Goal: Information Seeking & Learning: Find specific fact

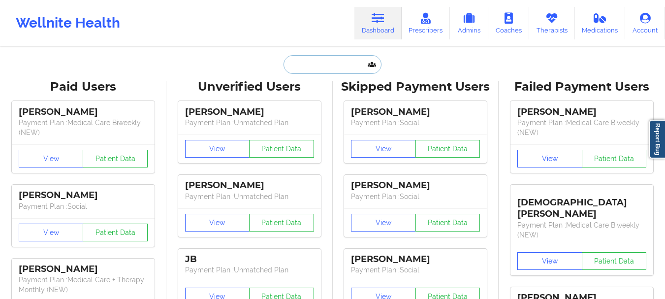
click at [330, 62] on input "text" at bounding box center [331, 64] width 97 height 19
paste input "[EMAIL_ADDRESS][DOMAIN_NAME]"
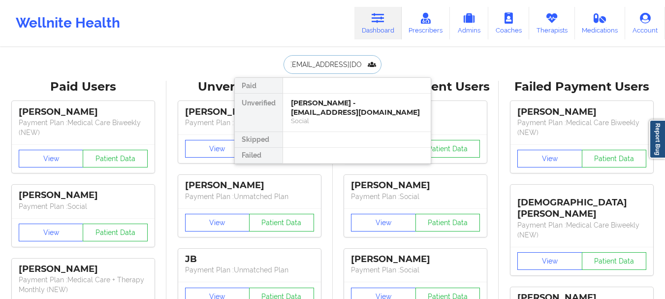
type input "[EMAIL_ADDRESS][DOMAIN_NAME]"
click at [354, 114] on div "[PERSON_NAME] - [EMAIL_ADDRESS][DOMAIN_NAME]" at bounding box center [357, 107] width 132 height 18
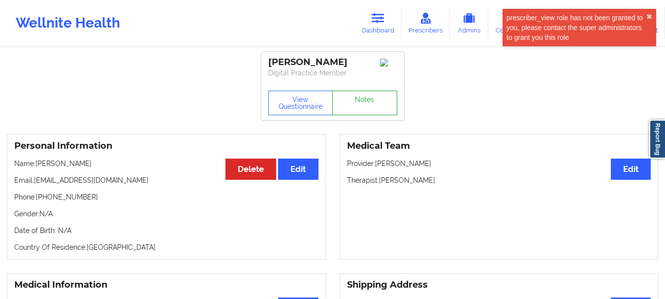
click at [361, 106] on link "Notes" at bounding box center [364, 103] width 65 height 25
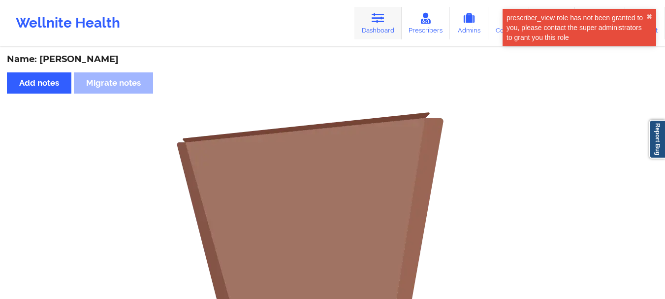
click at [396, 13] on link "Dashboard" at bounding box center [377, 23] width 47 height 32
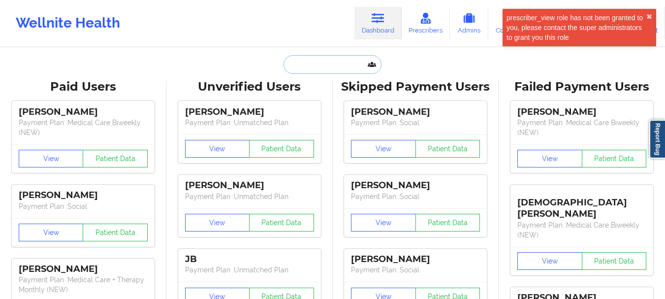
click at [334, 69] on input "text" at bounding box center [331, 64] width 97 height 19
paste input "[EMAIL_ADDRESS][DOMAIN_NAME]"
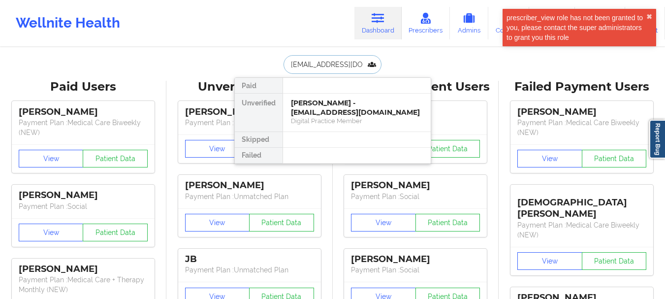
scroll to position [0, 7]
type input "[EMAIL_ADDRESS][DOMAIN_NAME]"
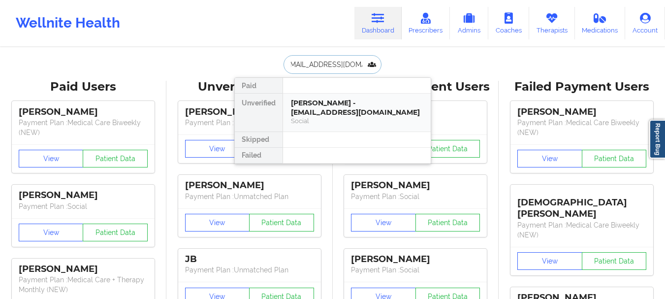
click at [349, 101] on div "[PERSON_NAME] - [EMAIL_ADDRESS][DOMAIN_NAME]" at bounding box center [357, 107] width 132 height 18
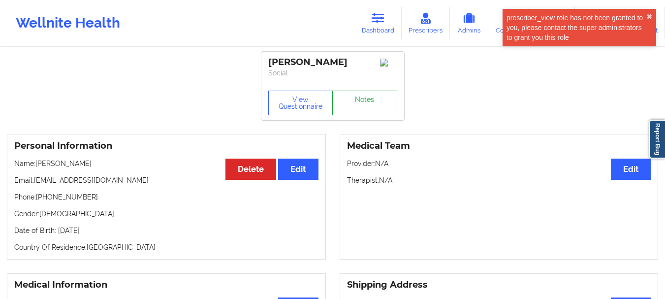
click at [349, 96] on link "Notes" at bounding box center [364, 103] width 65 height 25
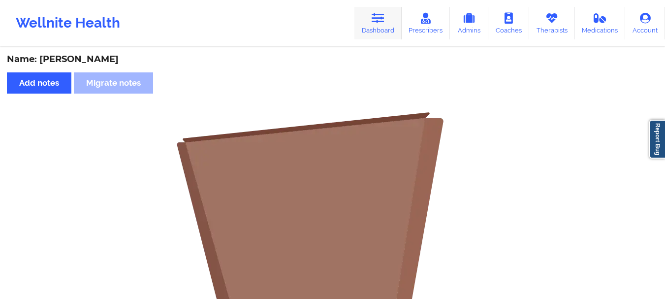
click at [382, 15] on icon at bounding box center [378, 18] width 13 height 11
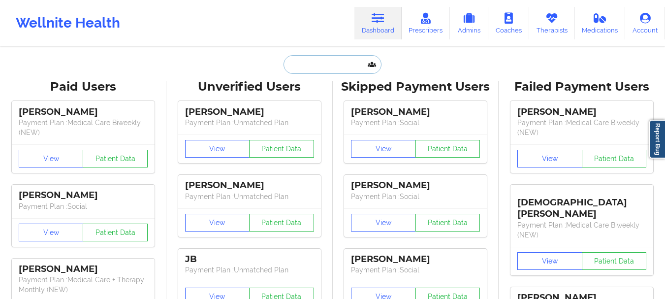
click at [351, 65] on input "text" at bounding box center [331, 64] width 97 height 19
paste input "[PERSON_NAME][EMAIL_ADDRESS][PERSON_NAME][DOMAIN_NAME]"
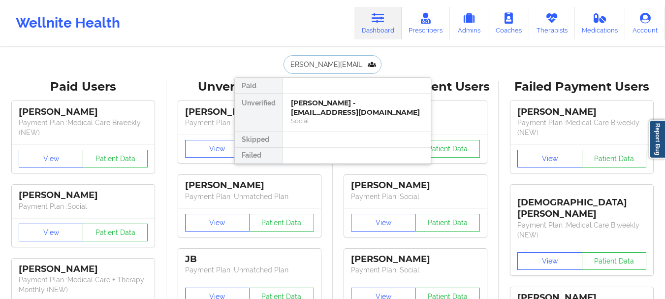
type input "[PERSON_NAME][EMAIL_ADDRESS][PERSON_NAME][DOMAIN_NAME]"
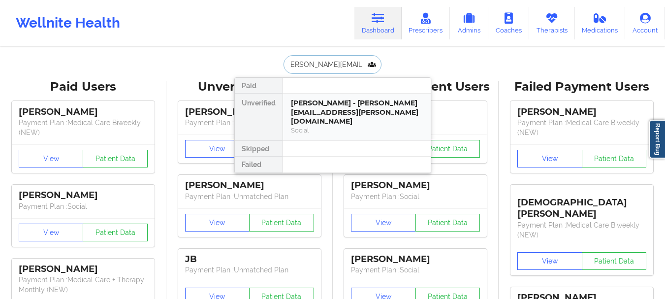
click at [372, 106] on div "[PERSON_NAME] - [PERSON_NAME][EMAIL_ADDRESS][PERSON_NAME][DOMAIN_NAME]" at bounding box center [357, 112] width 132 height 28
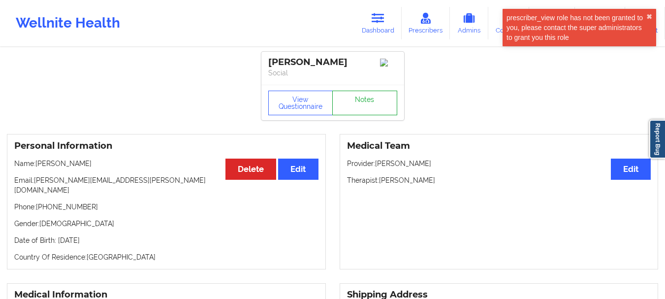
click at [369, 101] on link "Notes" at bounding box center [364, 103] width 65 height 25
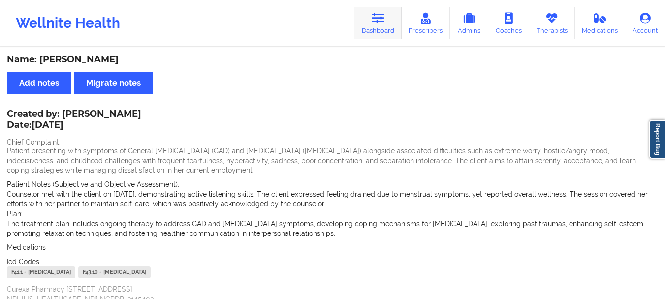
click at [373, 17] on icon at bounding box center [378, 18] width 13 height 11
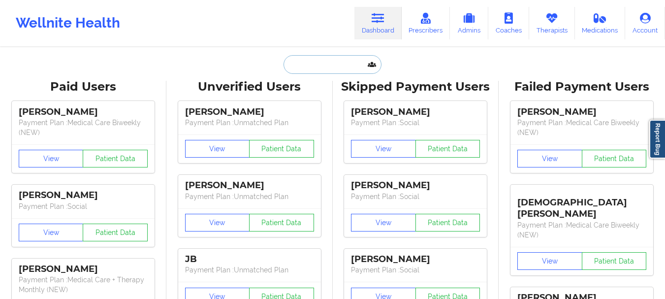
click at [350, 69] on input "text" at bounding box center [331, 64] width 97 height 19
paste input "[EMAIL_ADDRESS][DOMAIN_NAME]"
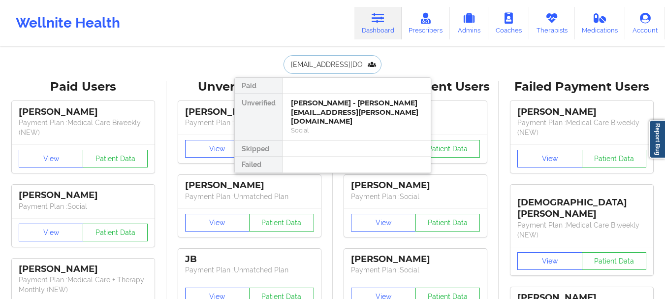
type input "[EMAIL_ADDRESS][DOMAIN_NAME]"
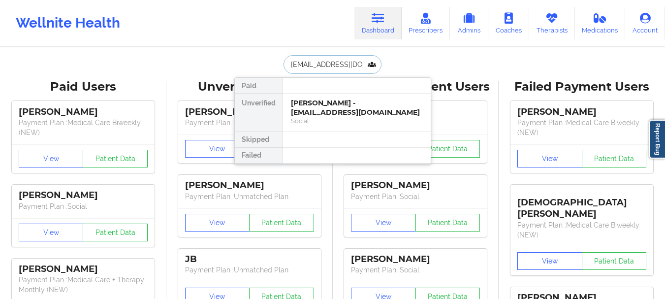
click at [346, 105] on div "[PERSON_NAME] - [EMAIL_ADDRESS][DOMAIN_NAME]" at bounding box center [357, 107] width 132 height 18
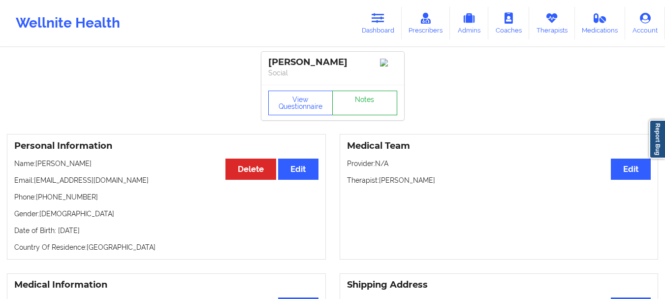
click at [366, 100] on link "Notes" at bounding box center [364, 103] width 65 height 25
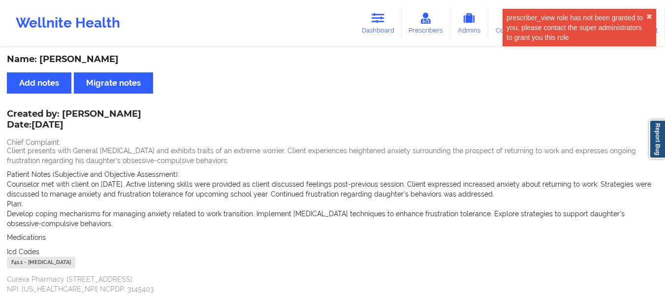
scroll to position [246, 0]
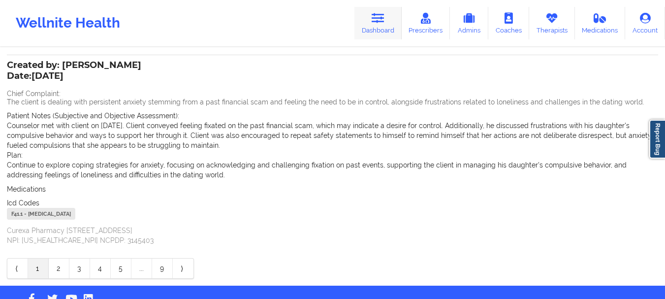
click at [374, 21] on icon at bounding box center [378, 18] width 13 height 11
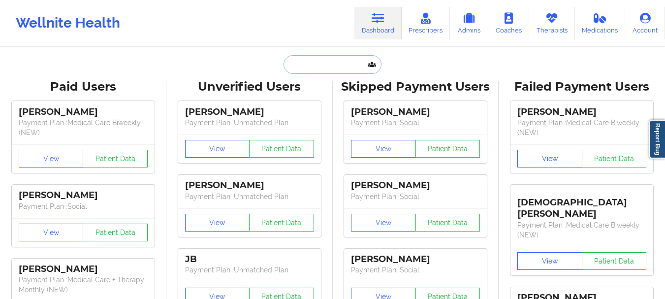
click at [315, 65] on input "text" at bounding box center [331, 64] width 97 height 19
paste input "[PERSON_NAME][EMAIL_ADDRESS][PERSON_NAME][DOMAIN_NAME]"
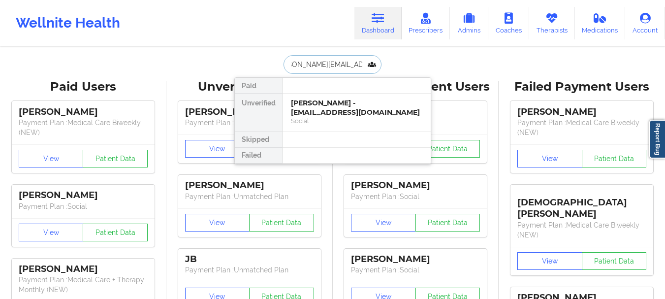
type input "[PERSON_NAME][EMAIL_ADDRESS][PERSON_NAME][DOMAIN_NAME]"
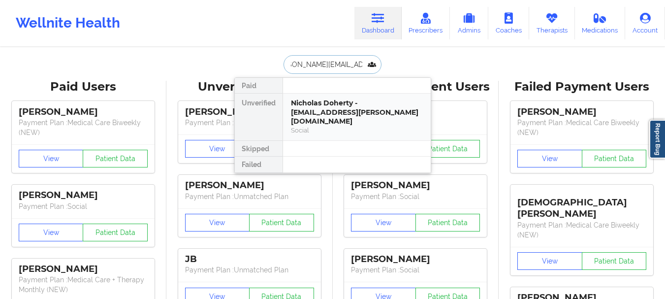
drag, startPoint x: 367, startPoint y: 102, endPoint x: 368, endPoint y: 108, distance: 5.9
click at [368, 108] on div "Nicholas Doherty - [EMAIL_ADDRESS][PERSON_NAME][DOMAIN_NAME]" at bounding box center [357, 112] width 132 height 28
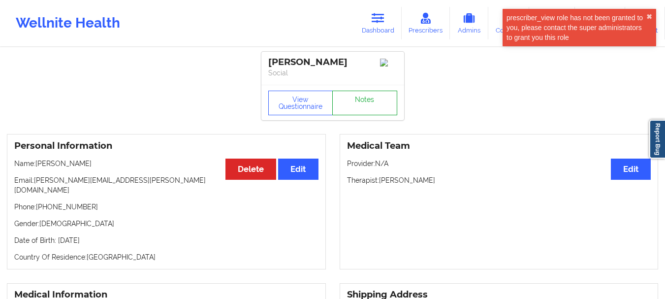
click at [369, 99] on link "Notes" at bounding box center [364, 103] width 65 height 25
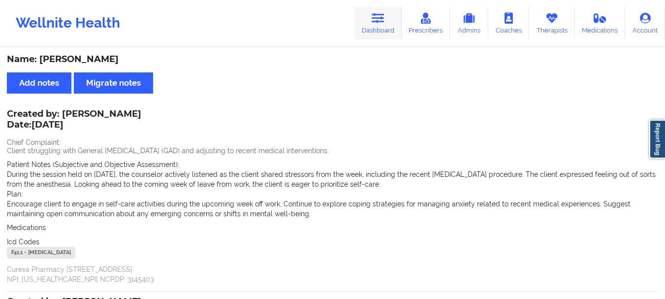
click at [379, 23] on icon at bounding box center [378, 18] width 13 height 11
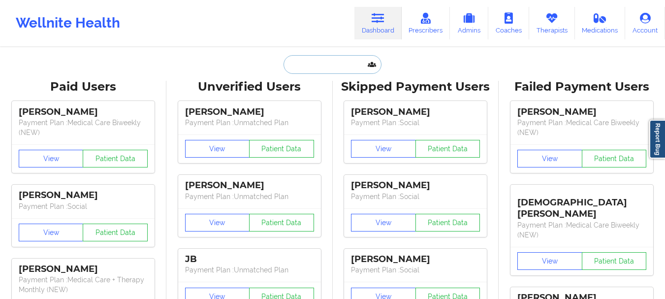
click at [343, 60] on input "text" at bounding box center [331, 64] width 97 height 19
paste input "[EMAIL_ADDRESS][DOMAIN_NAME]"
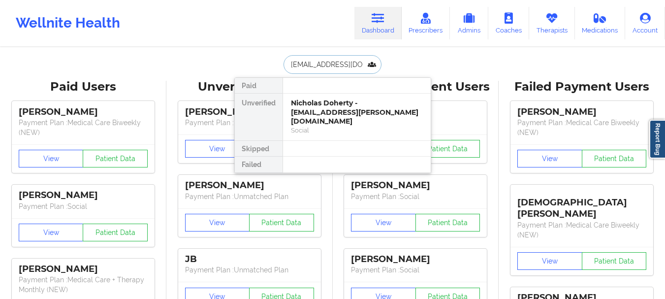
scroll to position [0, 17]
type input "[EMAIL_ADDRESS][DOMAIN_NAME]"
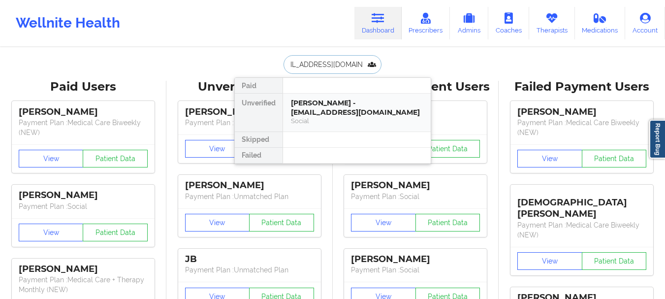
click at [368, 108] on div "[PERSON_NAME] - [EMAIL_ADDRESS][DOMAIN_NAME]" at bounding box center [357, 107] width 132 height 18
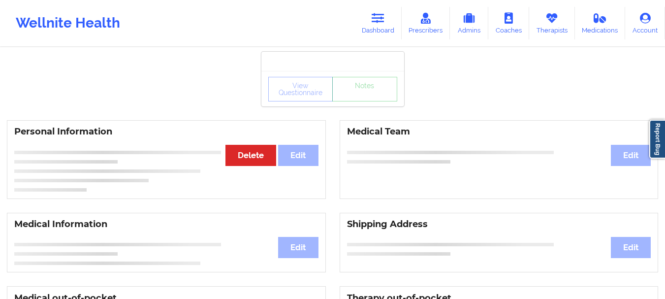
click at [368, 89] on div "View Questionnaire Notes" at bounding box center [332, 89] width 129 height 25
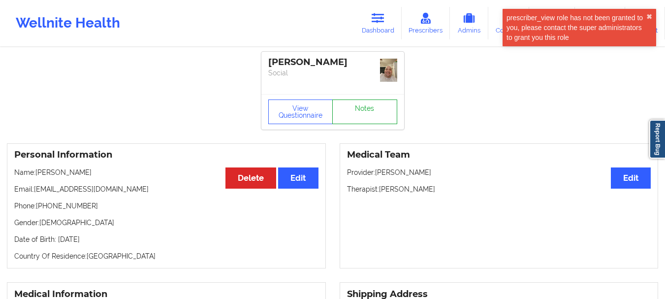
click at [369, 108] on link "Notes" at bounding box center [364, 111] width 65 height 25
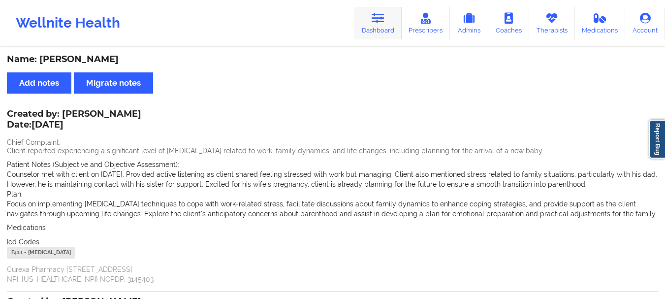
click at [388, 20] on link "Dashboard" at bounding box center [377, 23] width 47 height 32
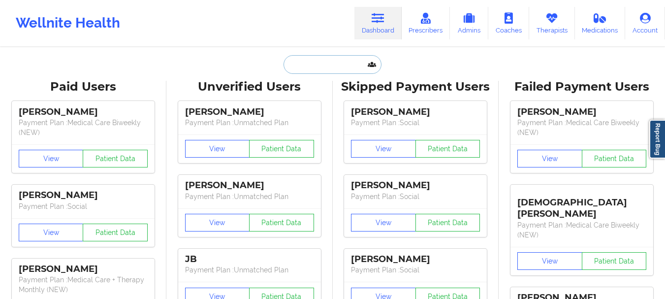
click at [341, 61] on input "text" at bounding box center [331, 64] width 97 height 19
paste input "[EMAIL_ADDRESS][DOMAIN_NAME]"
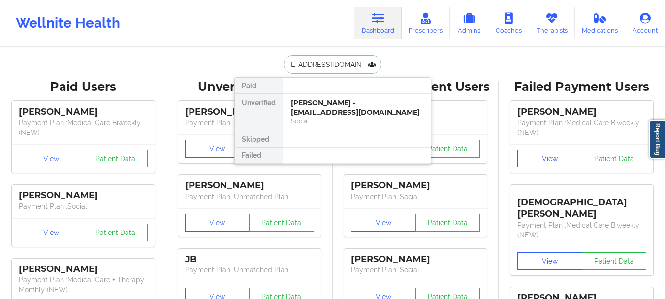
type input "[EMAIL_ADDRESS][DOMAIN_NAME]"
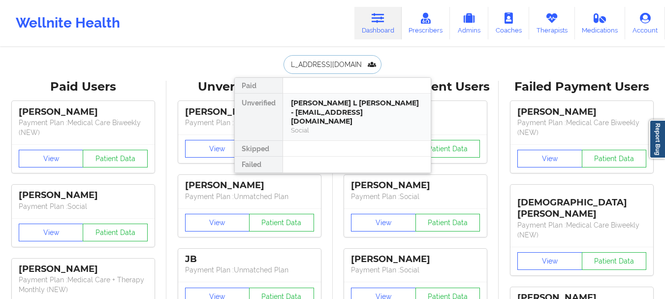
click at [357, 109] on div "[PERSON_NAME] L [PERSON_NAME] - [EMAIL_ADDRESS][DOMAIN_NAME]" at bounding box center [357, 112] width 132 height 28
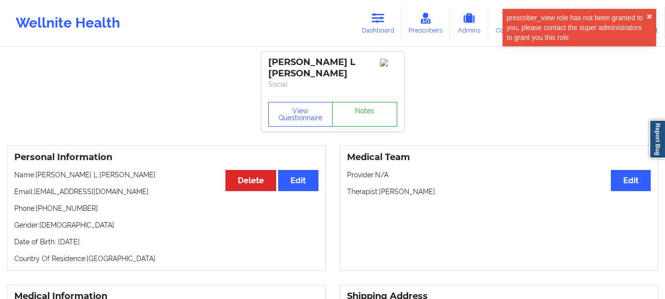
click at [364, 102] on link "Notes" at bounding box center [364, 114] width 65 height 25
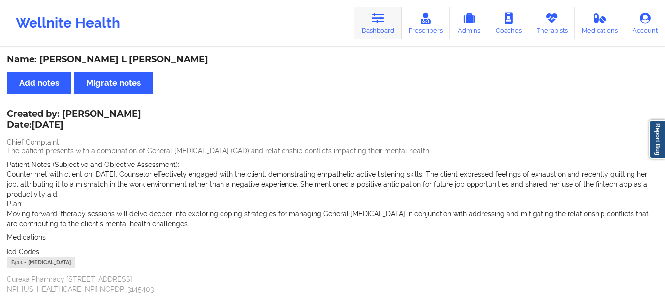
click at [391, 26] on link "Dashboard" at bounding box center [377, 23] width 47 height 32
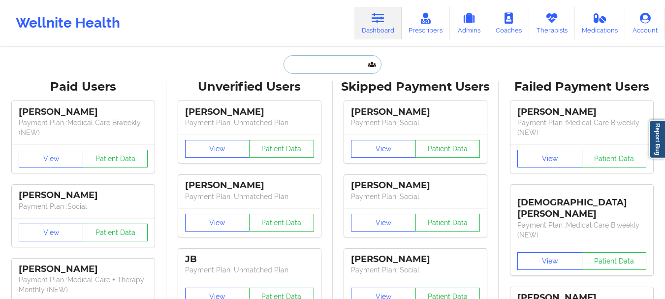
click at [350, 62] on input "text" at bounding box center [331, 64] width 97 height 19
paste input "[EMAIL_ADDRESS][DOMAIN_NAME]"
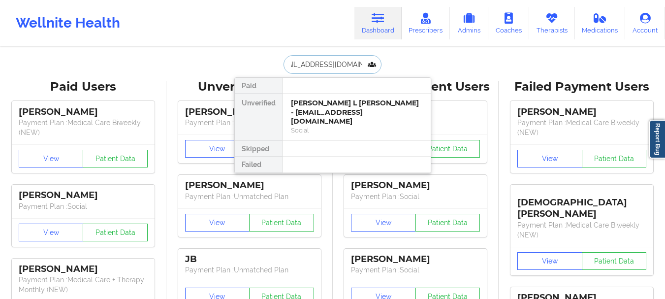
type input "[EMAIL_ADDRESS][DOMAIN_NAME]"
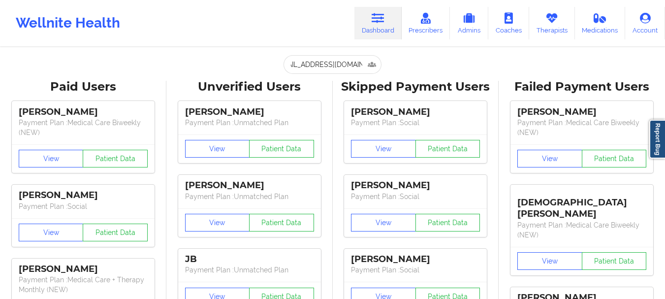
scroll to position [0, 0]
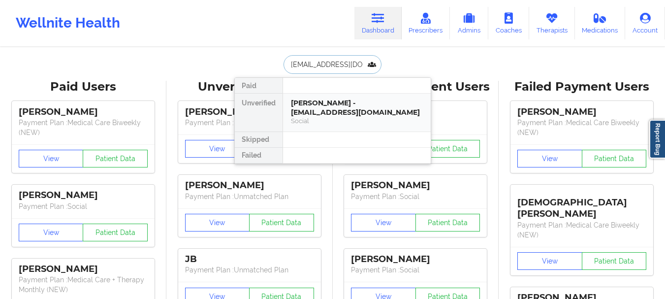
click at [345, 109] on div "[PERSON_NAME] - [EMAIL_ADDRESS][DOMAIN_NAME]" at bounding box center [357, 107] width 132 height 18
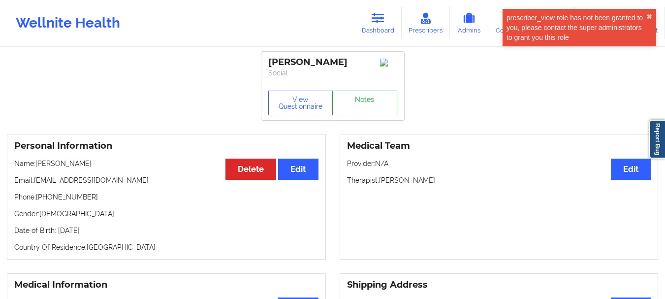
click at [363, 100] on link "Notes" at bounding box center [364, 103] width 65 height 25
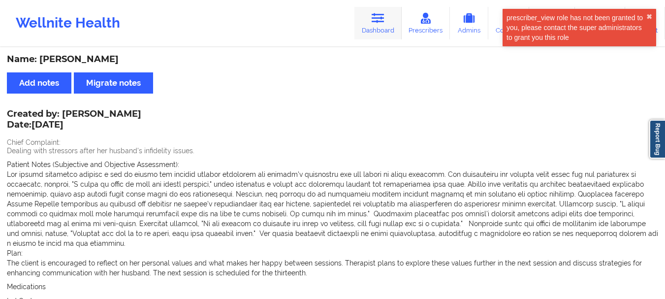
click at [379, 20] on icon at bounding box center [378, 18] width 13 height 11
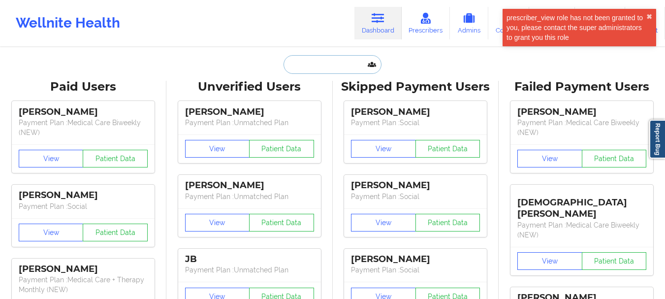
click at [345, 69] on input "text" at bounding box center [331, 64] width 97 height 19
paste input "[EMAIL_ADDRESS][DOMAIN_NAME]"
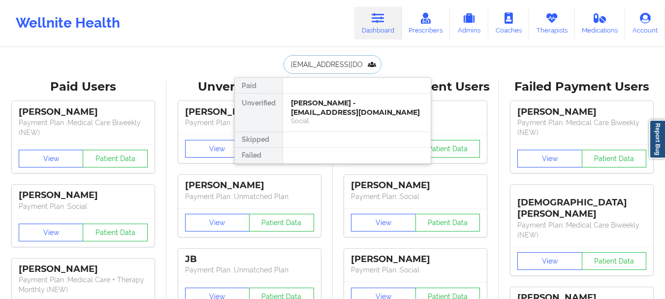
type input "[EMAIL_ADDRESS][DOMAIN_NAME]"
click at [341, 109] on div "[PERSON_NAME] [PERSON_NAME] - [EMAIL_ADDRESS][DOMAIN_NAME]" at bounding box center [357, 107] width 132 height 18
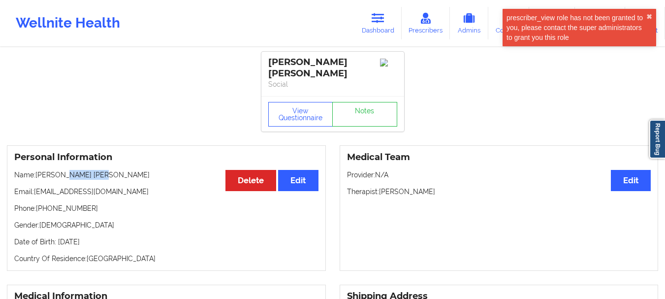
drag, startPoint x: 105, startPoint y: 165, endPoint x: 69, endPoint y: 160, distance: 36.3
click at [65, 170] on p "Name: [PERSON_NAME] De [PERSON_NAME]" at bounding box center [166, 175] width 304 height 10
copy p "De [PERSON_NAME]"
click at [387, 14] on link "Dashboard" at bounding box center [377, 23] width 47 height 32
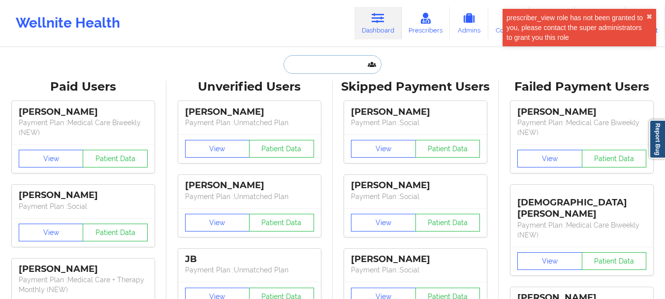
click at [345, 67] on input "text" at bounding box center [331, 64] width 97 height 19
paste input "[EMAIL_ADDRESS][DOMAIN_NAME]"
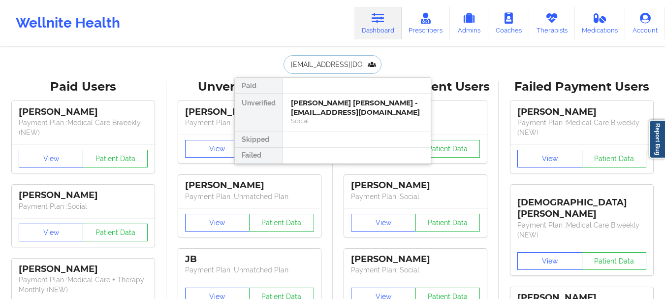
scroll to position [0, 9]
type input "[EMAIL_ADDRESS][DOMAIN_NAME]"
click at [379, 107] on div "[PERSON_NAME][MEDICAL_DATA] - [EMAIL_ADDRESS][DOMAIN_NAME]" at bounding box center [357, 107] width 132 height 18
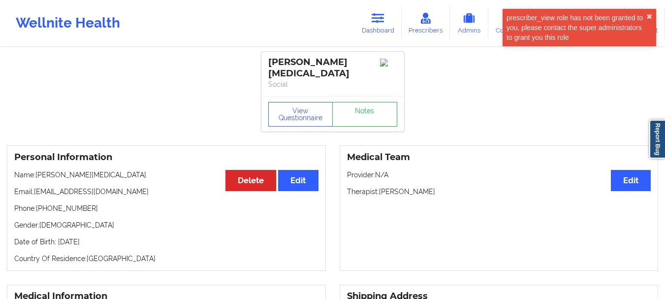
click at [360, 96] on div "View Questionnaire Notes" at bounding box center [332, 113] width 143 height 35
click at [361, 104] on link "Notes" at bounding box center [364, 114] width 65 height 25
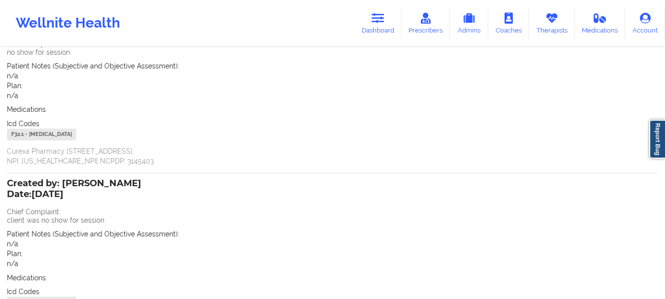
scroll to position [49, 0]
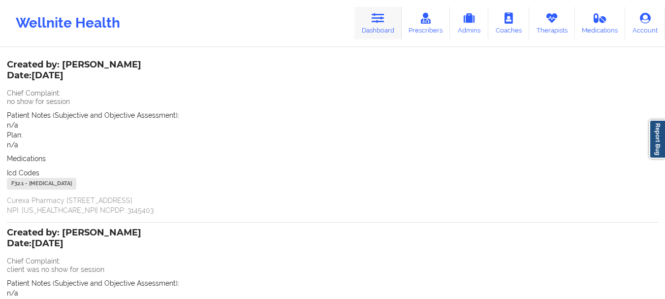
click at [373, 32] on link "Dashboard" at bounding box center [377, 23] width 47 height 32
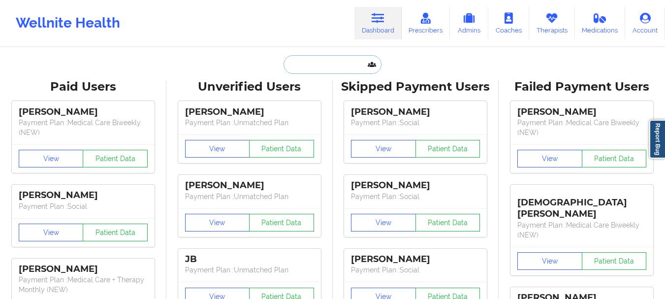
click at [312, 70] on input "text" at bounding box center [331, 64] width 97 height 19
paste input "Hi [PERSON_NAME]. Trust you are doing great. Kindly confirm if you met with [PE…"
type input "Hi [PERSON_NAME]. Trust you are doing great. Kindly confirm if you met with [PE…"
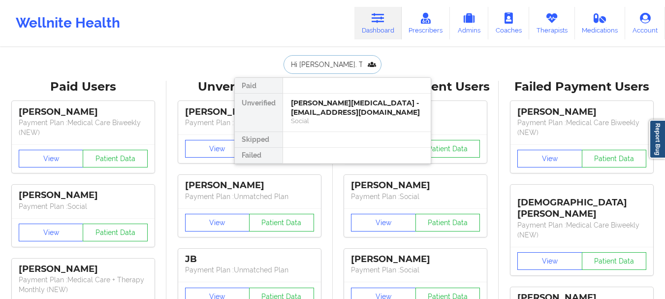
scroll to position [0, 535]
click at [349, 99] on div "[PERSON_NAME][MEDICAL_DATA] - [EMAIL_ADDRESS][DOMAIN_NAME]" at bounding box center [357, 107] width 132 height 18
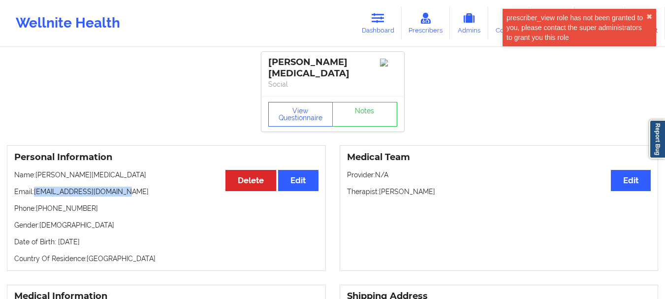
drag, startPoint x: 124, startPoint y: 185, endPoint x: 35, endPoint y: 185, distance: 88.6
click at [35, 187] on p "Email: [EMAIL_ADDRESS][DOMAIN_NAME]" at bounding box center [166, 192] width 304 height 10
copy p "[EMAIL_ADDRESS][DOMAIN_NAME]"
click at [365, 102] on link "Notes" at bounding box center [364, 114] width 65 height 25
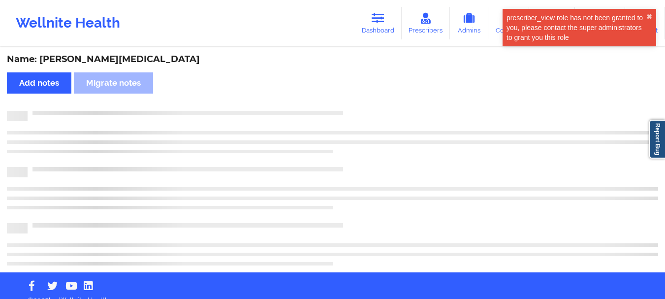
click at [367, 104] on div "Name: [PERSON_NAME][MEDICAL_DATA] Add notes Migrate notes" at bounding box center [332, 160] width 665 height 224
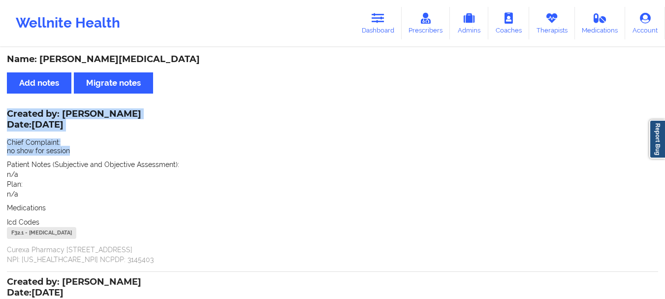
drag, startPoint x: 69, startPoint y: 149, endPoint x: 2, endPoint y: 119, distance: 73.6
click at [2, 119] on div "Name: [PERSON_NAME][MEDICAL_DATA] Add notes Migrate notes Created by: [PERSON_N…" at bounding box center [332, 260] width 665 height 424
copy div "Created by: [PERSON_NAME] Date: [DATE] Chief Complaint: no show for session"
click at [375, 21] on icon at bounding box center [378, 18] width 13 height 11
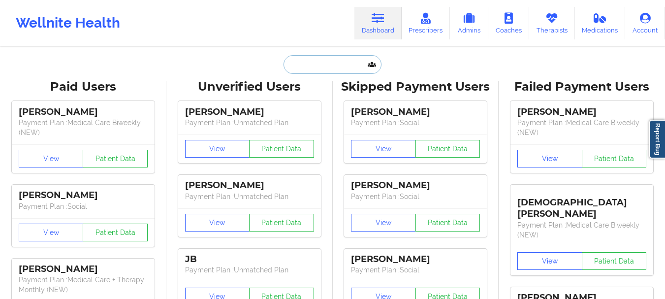
click at [357, 65] on input "text" at bounding box center [331, 64] width 97 height 19
paste input "[EMAIL_ADDRESS][DOMAIN_NAME]"
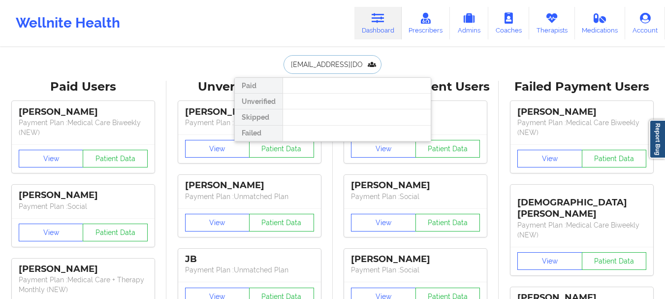
type input "[EMAIL_ADDRESS][DOMAIN_NAME]"
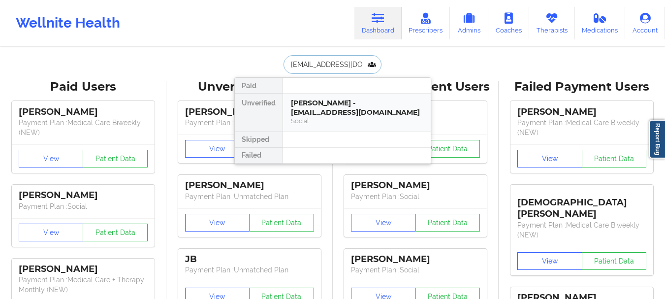
click at [323, 111] on div "[PERSON_NAME] - [EMAIL_ADDRESS][DOMAIN_NAME]" at bounding box center [357, 107] width 132 height 18
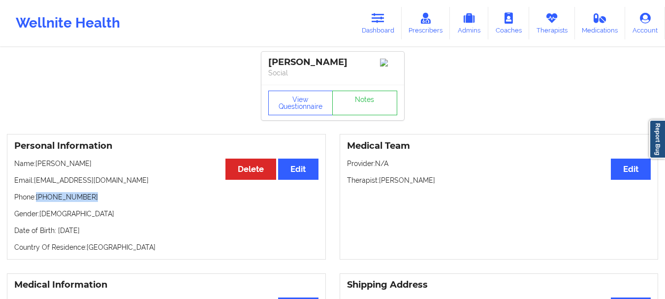
drag, startPoint x: 98, startPoint y: 196, endPoint x: 36, endPoint y: 199, distance: 61.6
click at [36, 199] on p "Phone: [PHONE_NUMBER]" at bounding box center [166, 197] width 304 height 10
copy p "[PHONE_NUMBER]"
click at [364, 115] on link "Notes" at bounding box center [364, 103] width 65 height 25
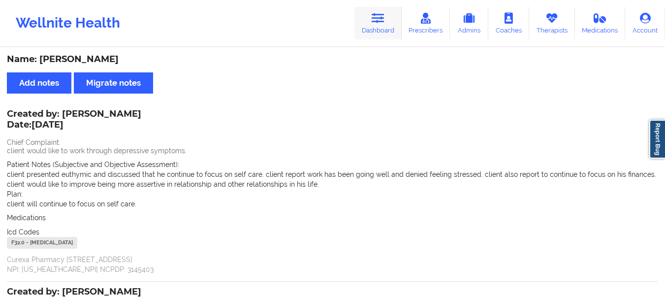
drag, startPoint x: 386, startPoint y: 10, endPoint x: 385, endPoint y: 34, distance: 24.6
click at [385, 9] on link "Dashboard" at bounding box center [377, 23] width 47 height 32
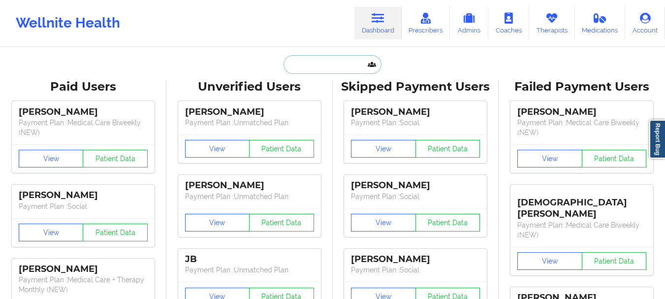
click at [347, 63] on input "text" at bounding box center [331, 64] width 97 height 19
paste input "[EMAIL_ADDRESS][DOMAIN_NAME]"
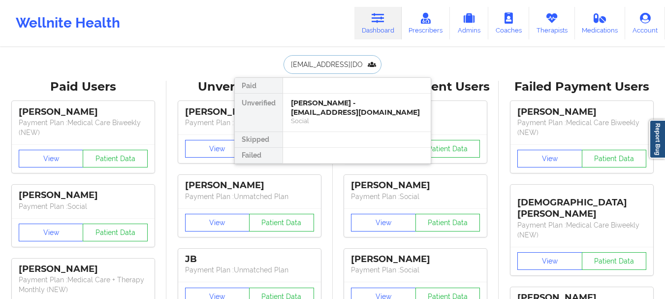
type input "[EMAIL_ADDRESS][DOMAIN_NAME]"
click at [372, 109] on div "[PERSON_NAME] - [EMAIL_ADDRESS][DOMAIN_NAME]" at bounding box center [357, 107] width 132 height 18
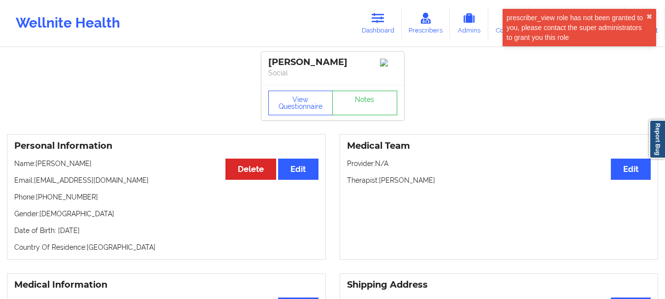
drag, startPoint x: 111, startPoint y: 164, endPoint x: 62, endPoint y: 160, distance: 49.3
click at [62, 160] on div "Personal Information Edit Delete Name: [PERSON_NAME] Email: [EMAIL_ADDRESS][DOM…" at bounding box center [166, 196] width 319 height 125
copy p "A [PERSON_NAME]"
drag, startPoint x: 88, startPoint y: 199, endPoint x: 37, endPoint y: 197, distance: 51.2
click at [37, 197] on p "Phone: [PHONE_NUMBER]" at bounding box center [166, 197] width 304 height 10
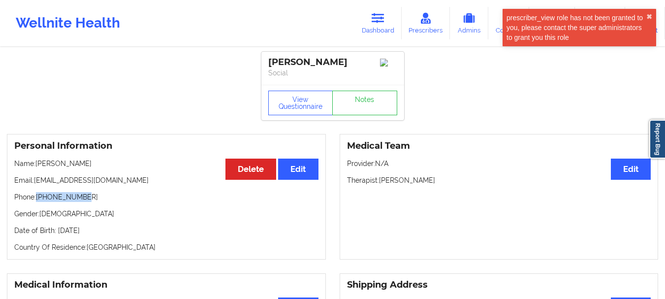
copy p "[PHONE_NUMBER]"
